Goal: Ask a question: Seek information or help from site administrators or community

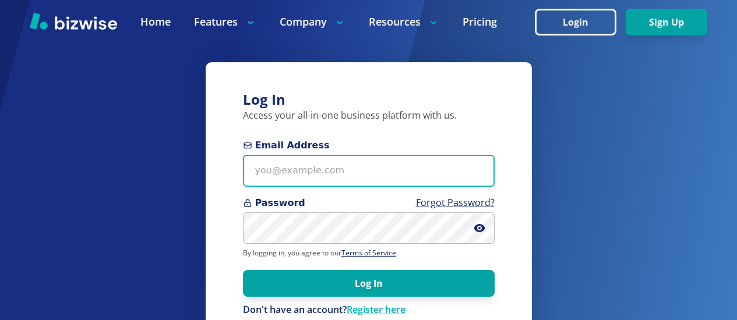
click at [258, 174] on input "Email Address" at bounding box center [369, 171] width 252 height 32
type input "bill.dunnington@gmail.com"
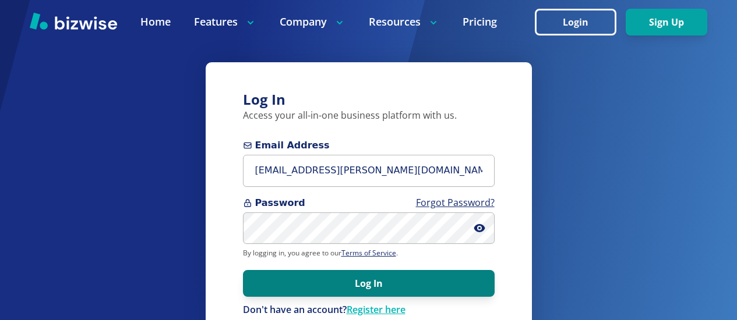
click at [273, 284] on button "Log In" at bounding box center [369, 283] width 252 height 27
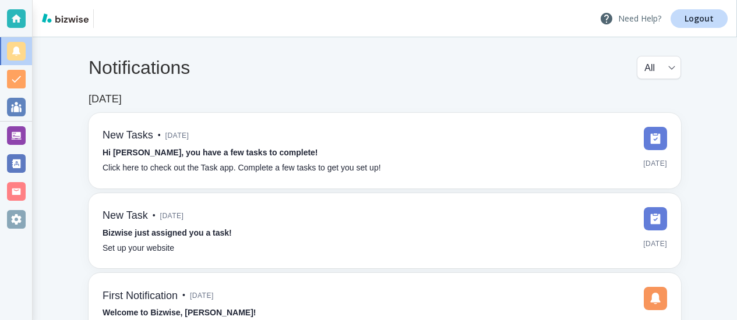
click at [634, 20] on p "Need Help?" at bounding box center [630, 19] width 62 height 14
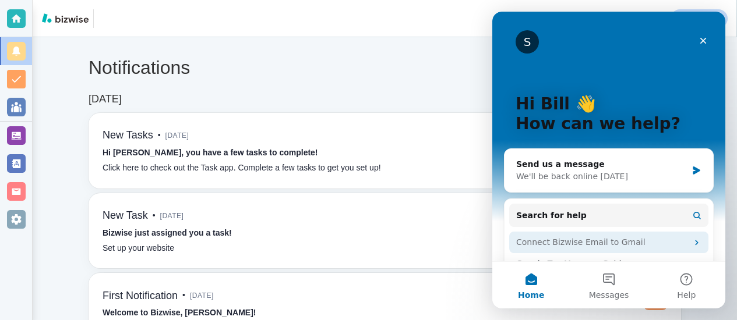
click at [588, 242] on div "Connect Bizwise Email to Gmail" at bounding box center [601, 242] width 171 height 12
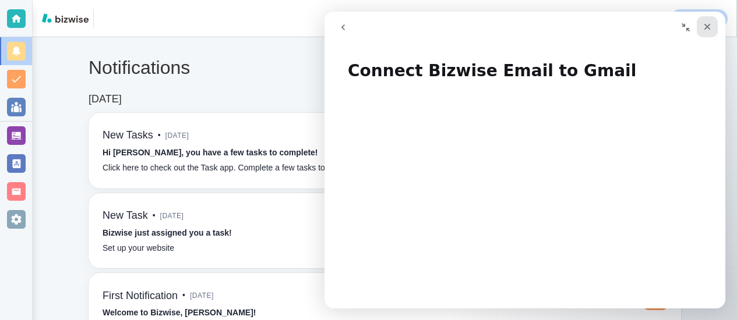
click at [704, 25] on icon "Close" at bounding box center [706, 26] width 9 height 9
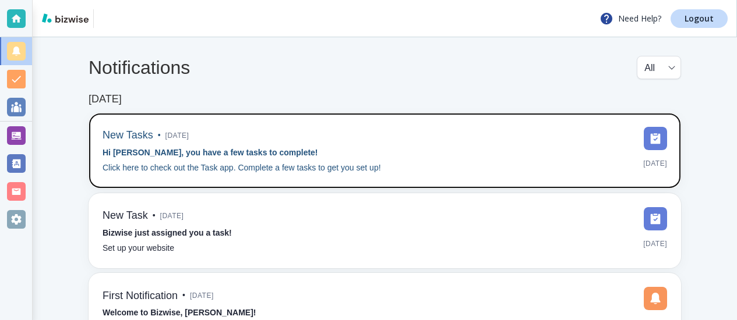
click at [342, 153] on div "New Tasks • [DATE] Hi [PERSON_NAME], you have a few tasks to complete! Click he…" at bounding box center [242, 151] width 278 height 48
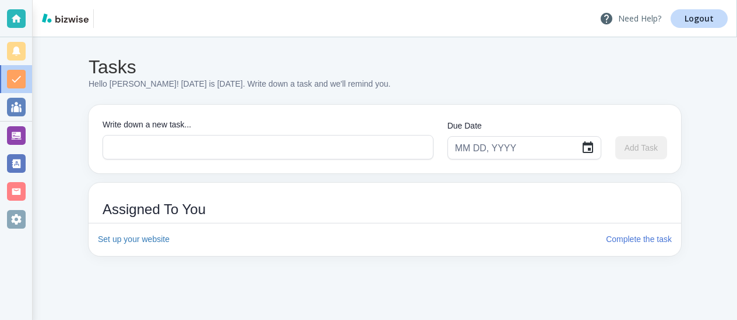
click at [638, 22] on p "Need Help?" at bounding box center [630, 19] width 62 height 14
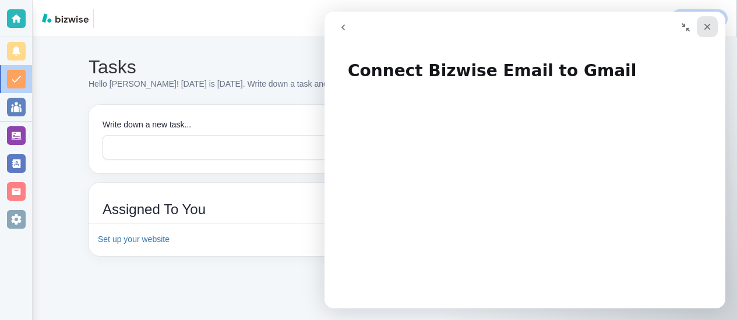
click at [703, 23] on icon "Close" at bounding box center [706, 26] width 9 height 9
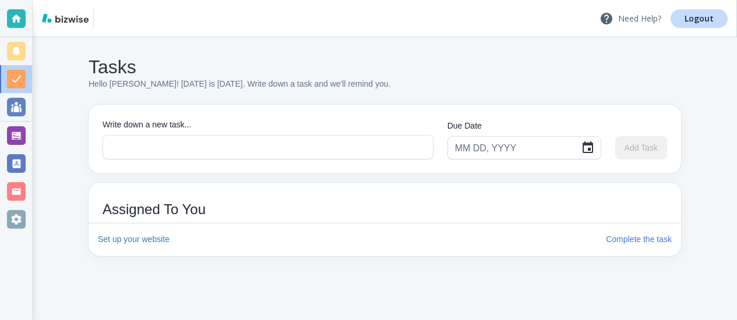
click at [640, 19] on p "Need Help?" at bounding box center [630, 19] width 62 height 14
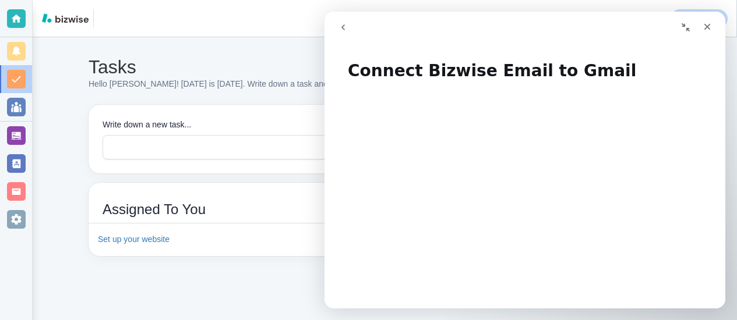
click at [341, 28] on icon "go back" at bounding box center [342, 27] width 9 height 9
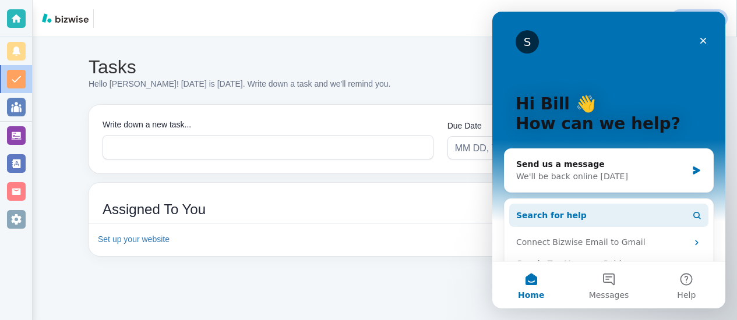
click at [532, 216] on span "Search for help" at bounding box center [551, 216] width 70 height 12
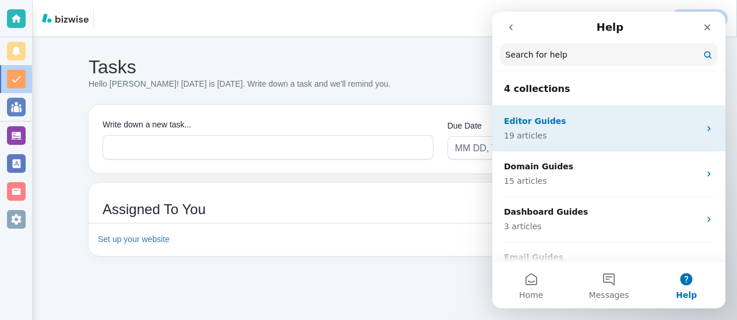
click at [550, 119] on p "Editor Guides" at bounding box center [602, 121] width 196 height 12
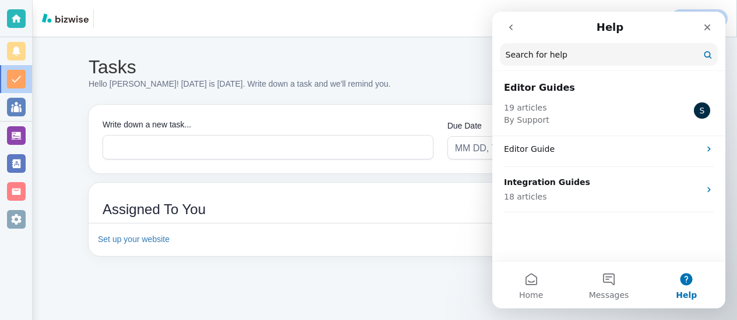
click at [599, 135] on header "Editor Guides 19 articles By Support S" at bounding box center [608, 104] width 233 height 65
click at [585, 115] on div "19 articles By Support S" at bounding box center [609, 110] width 210 height 31
click at [569, 53] on input "Search for help" at bounding box center [608, 55] width 217 height 23
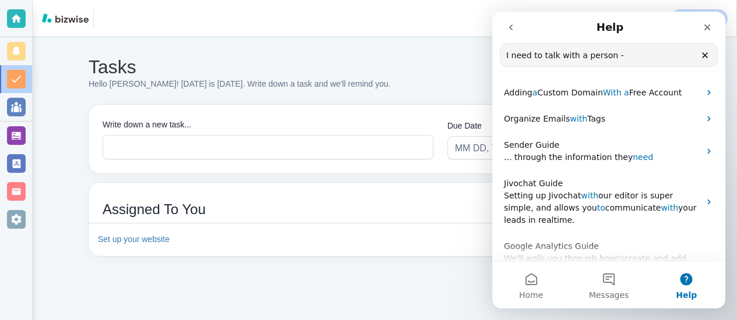
type input "I need to talk with a person -"
